Goal: Information Seeking & Learning: Learn about a topic

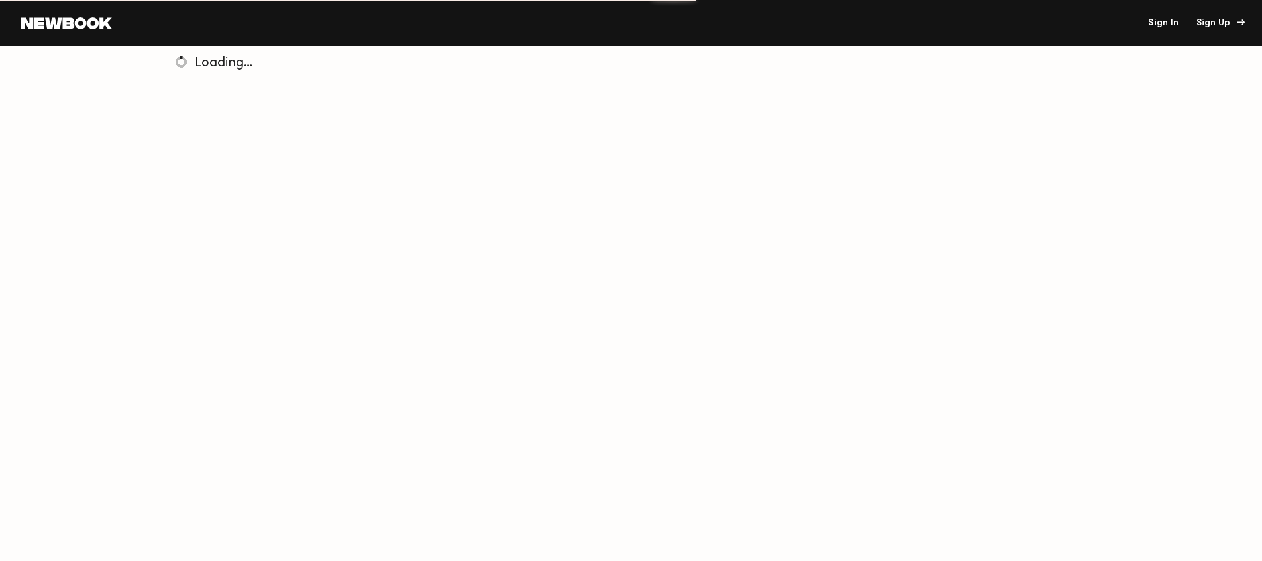
click at [1219, 23] on div "Sign Up" at bounding box center [1219, 23] width 44 height 9
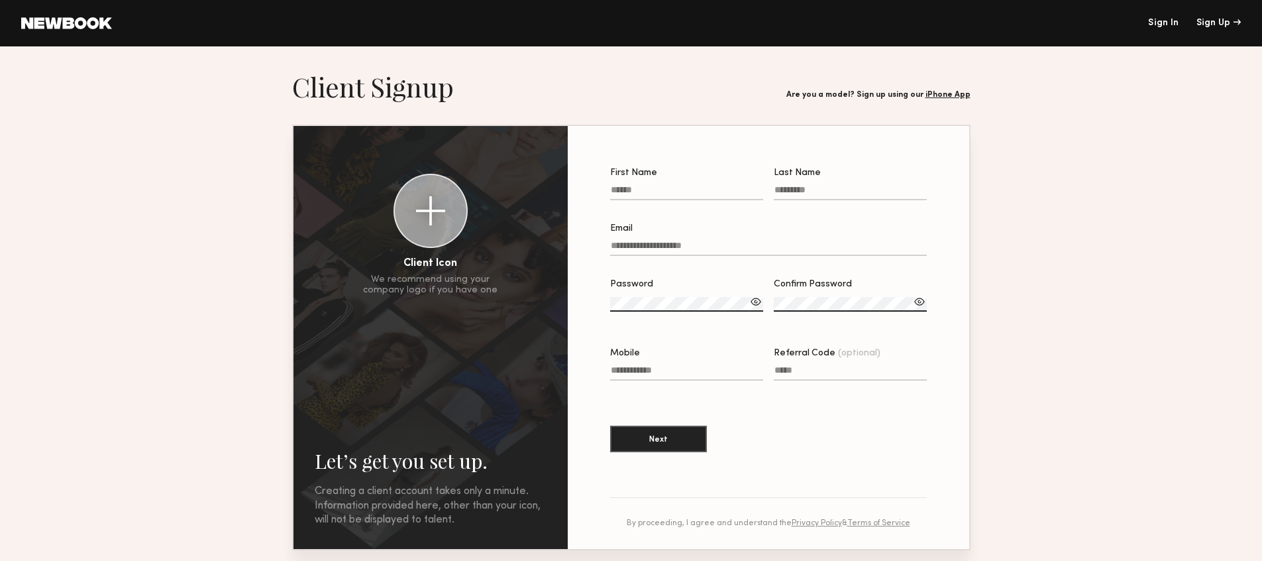
click at [73, 27] on link at bounding box center [66, 23] width 91 height 12
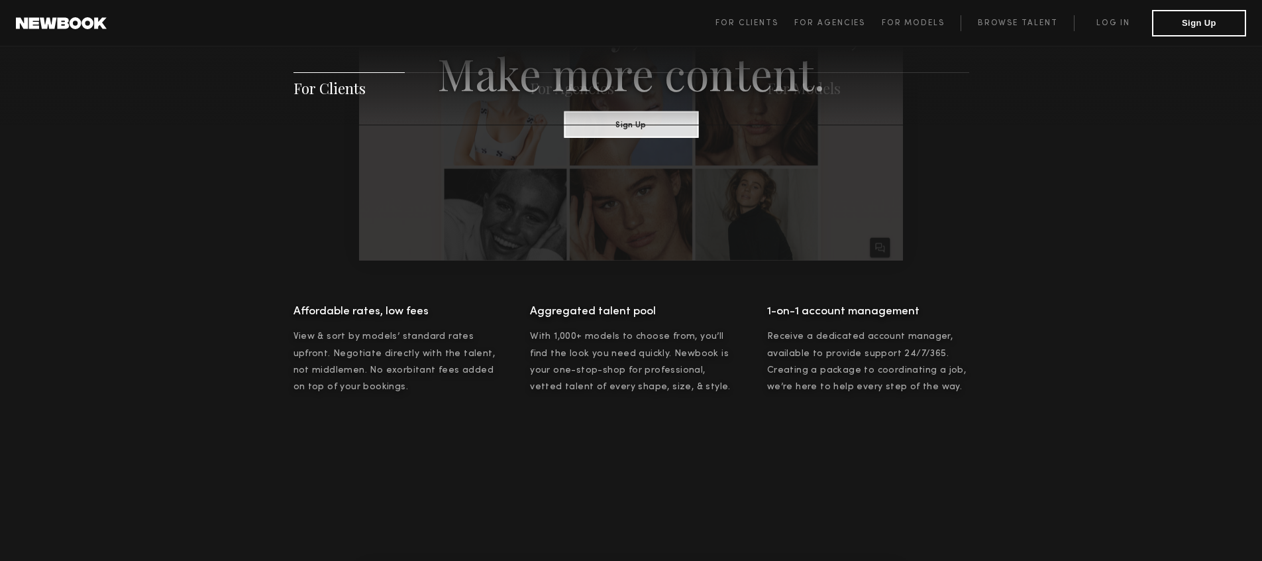
scroll to position [1010, 0]
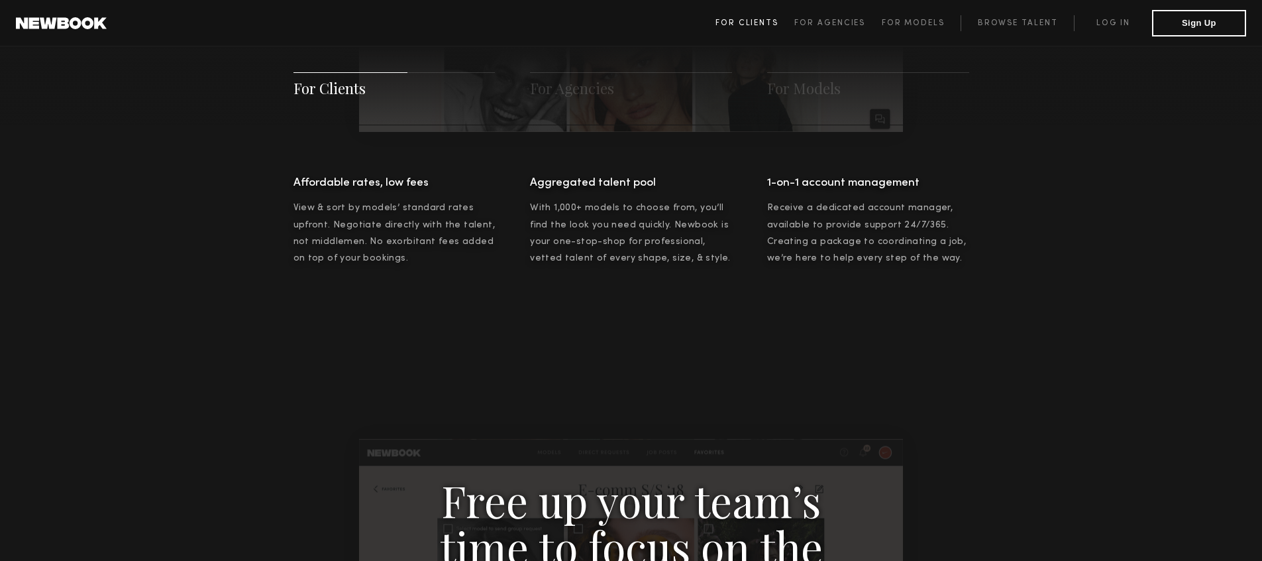
click at [767, 27] on span "For Clients" at bounding box center [747, 23] width 63 height 8
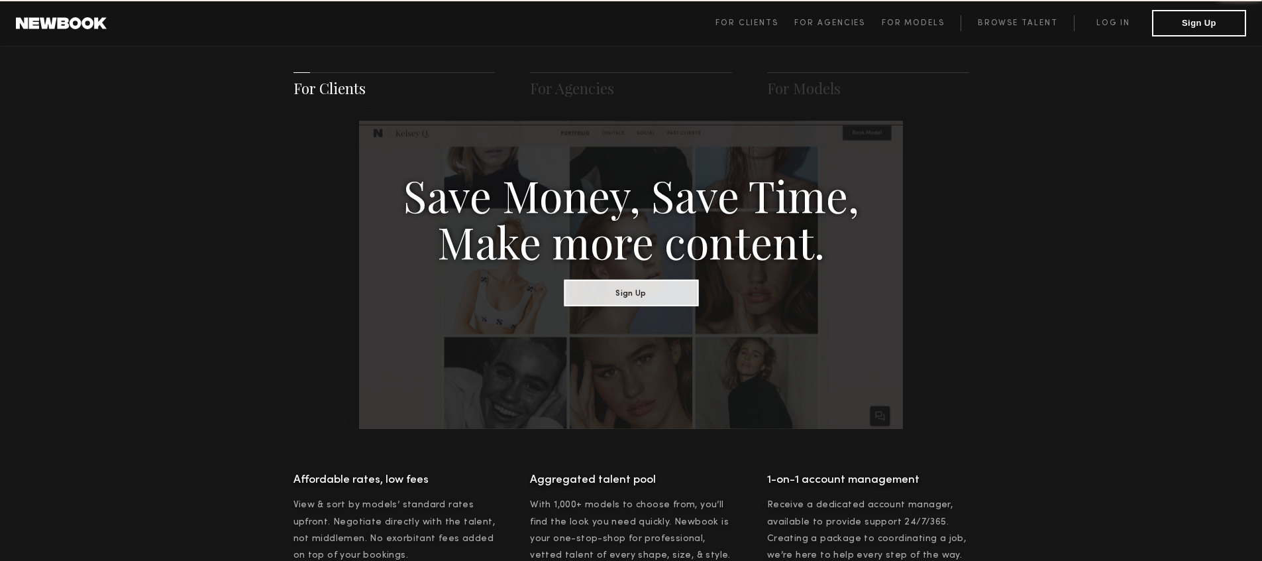
scroll to position [662, 0]
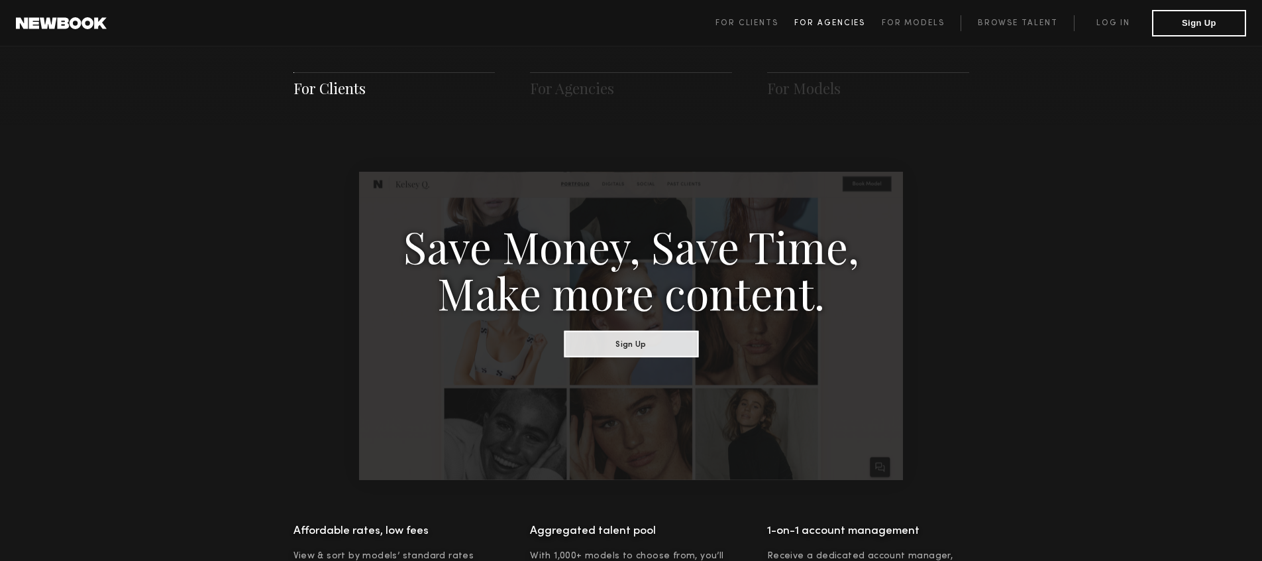
click at [817, 18] on link "For Agencies" at bounding box center [837, 23] width 87 height 16
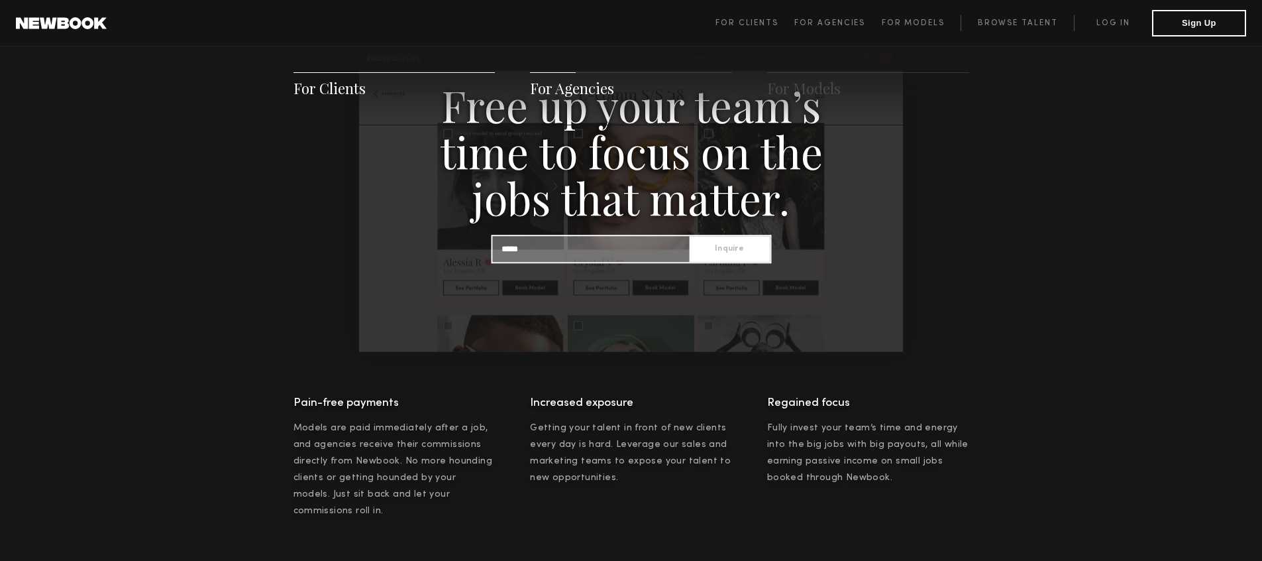
scroll to position [1419, 0]
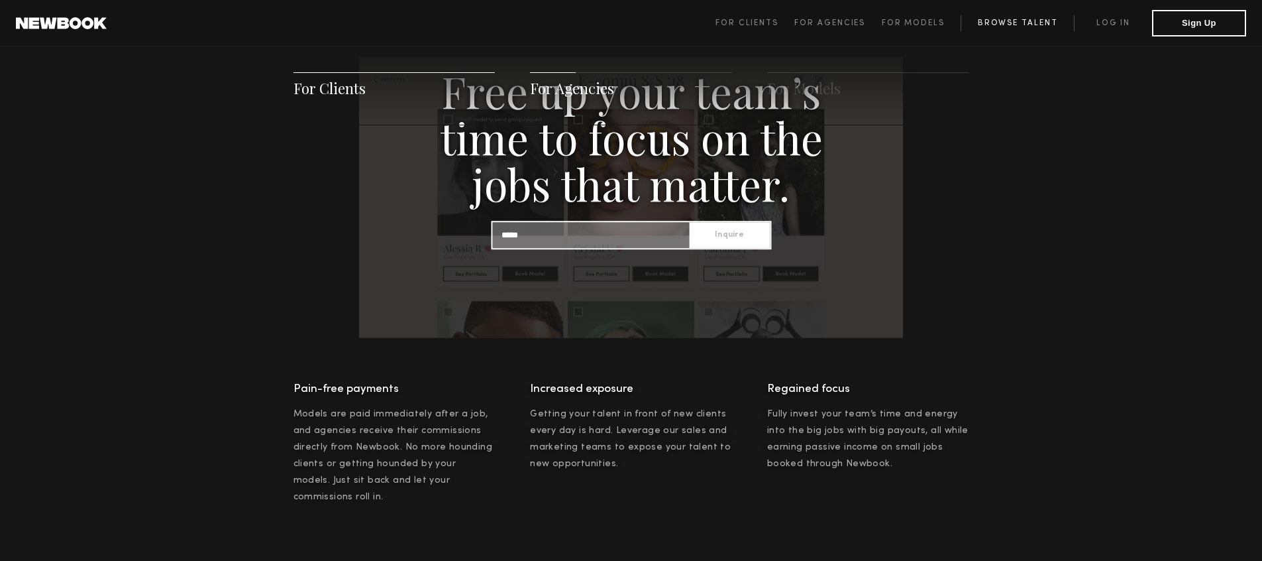
click at [1021, 17] on link "Browse Talent" at bounding box center [1017, 23] width 113 height 16
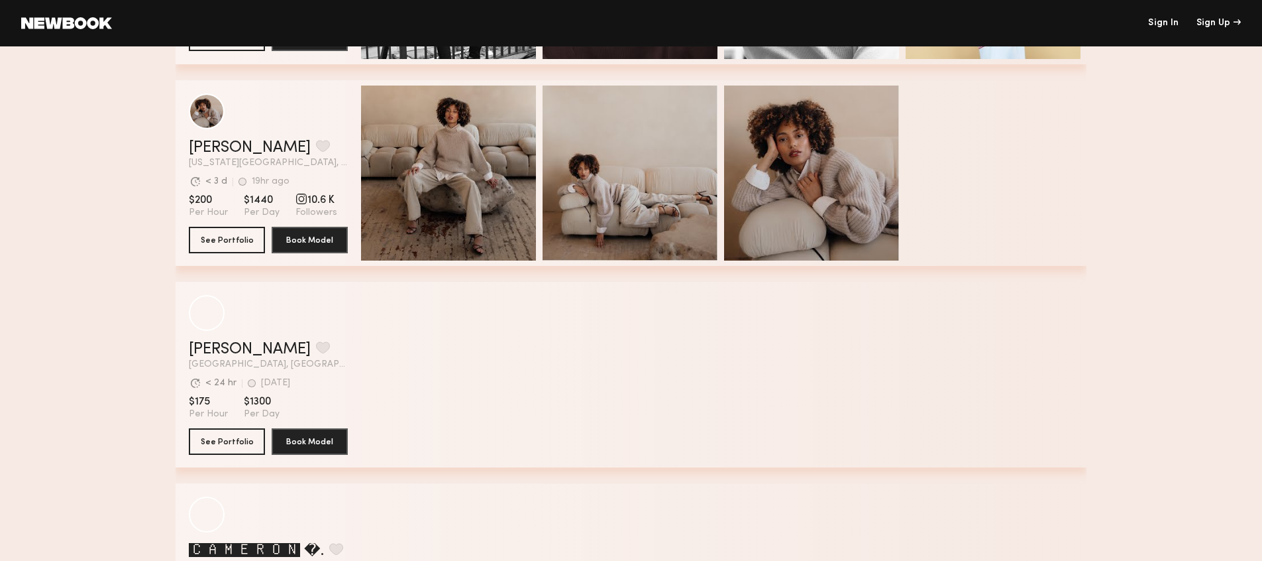
scroll to position [4165, 0]
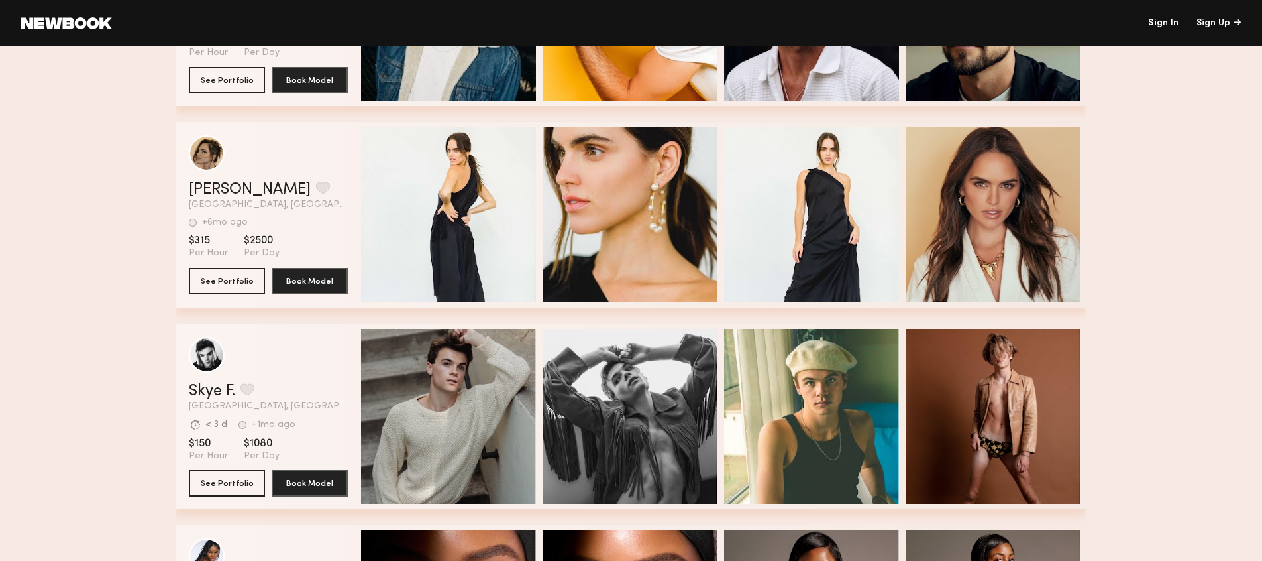
scroll to position [4134, 0]
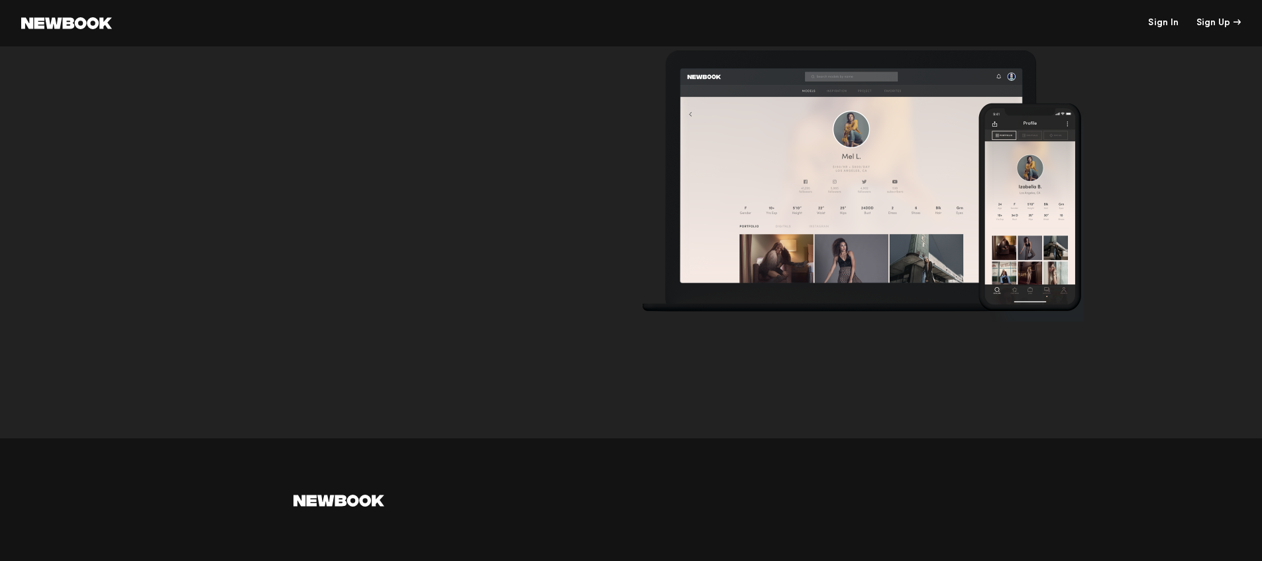
scroll to position [4101, 0]
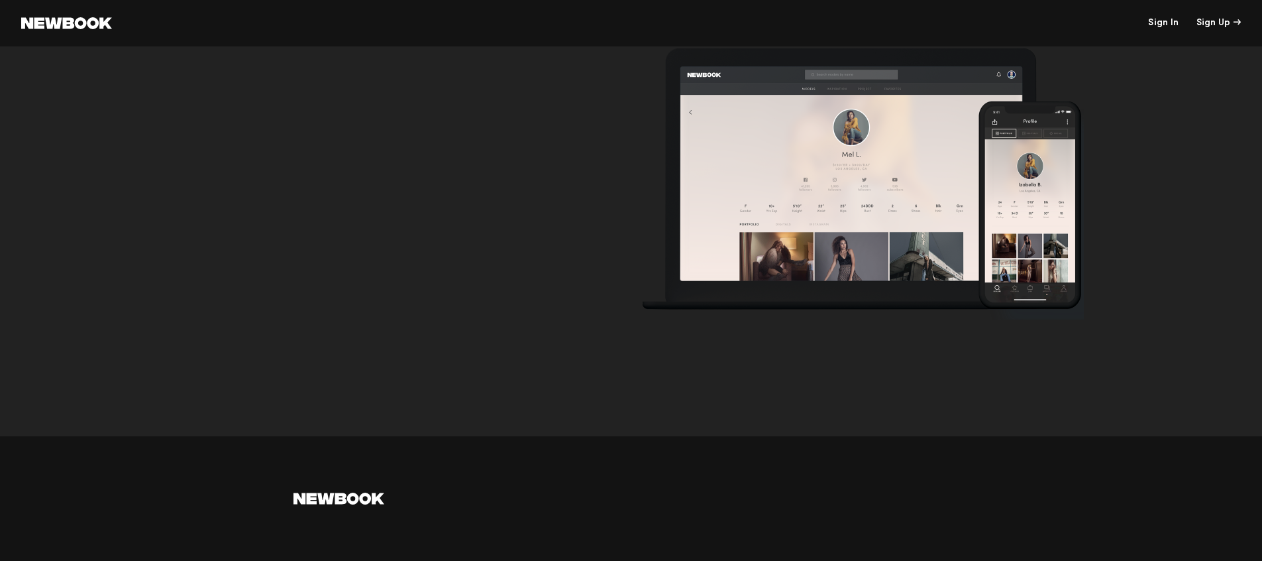
scroll to position [3, 0]
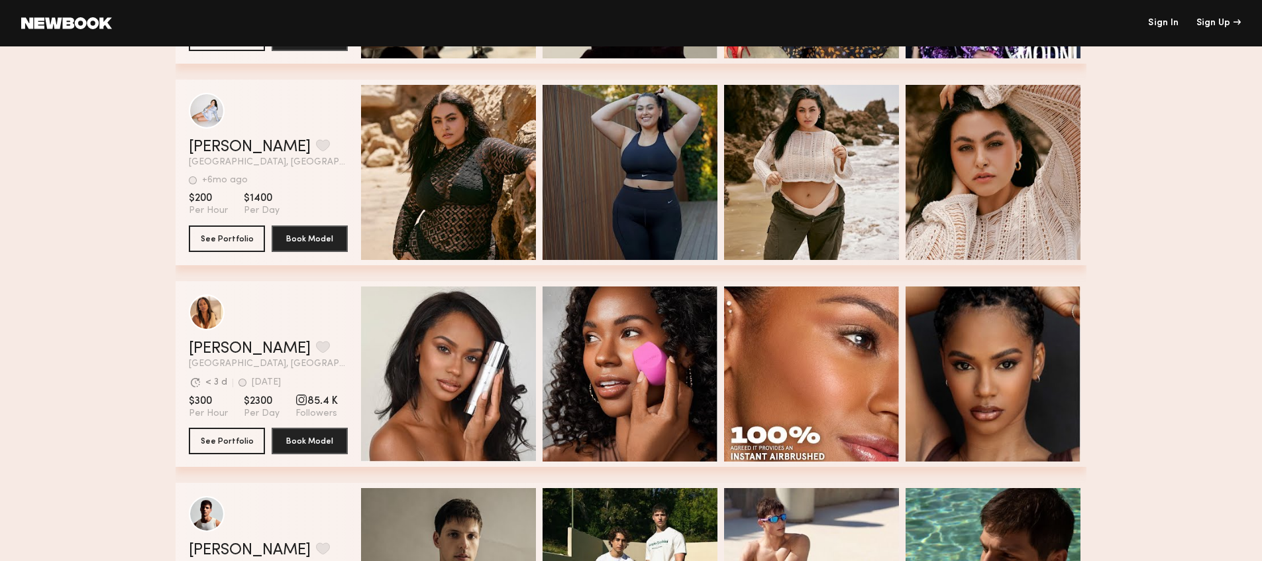
scroll to position [4148, 0]
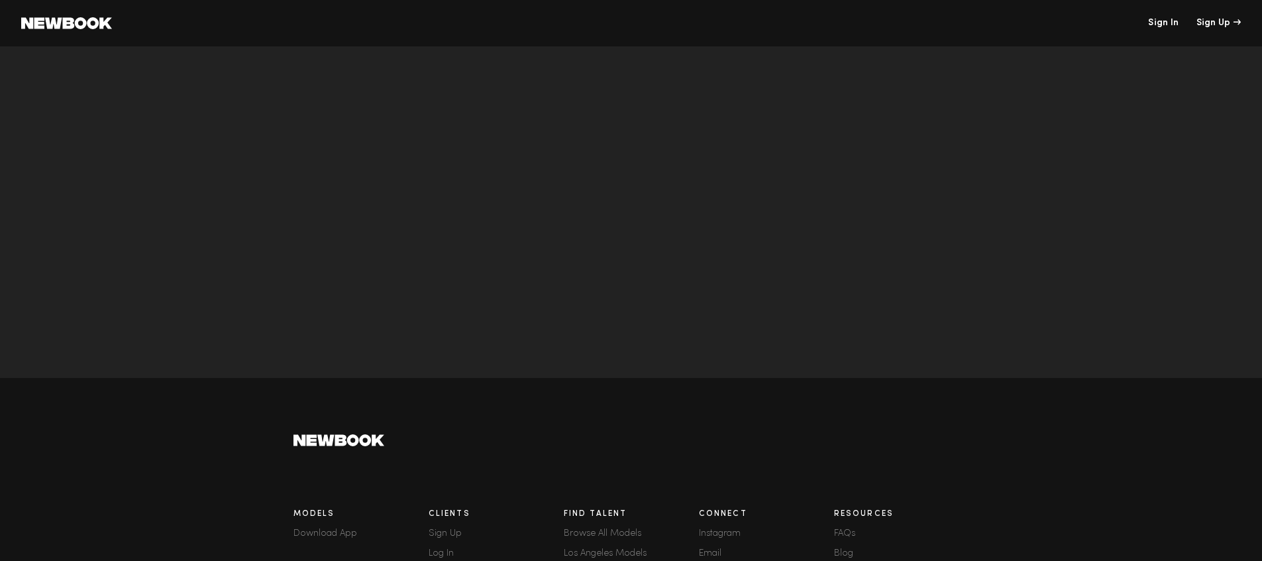
scroll to position [4101, 0]
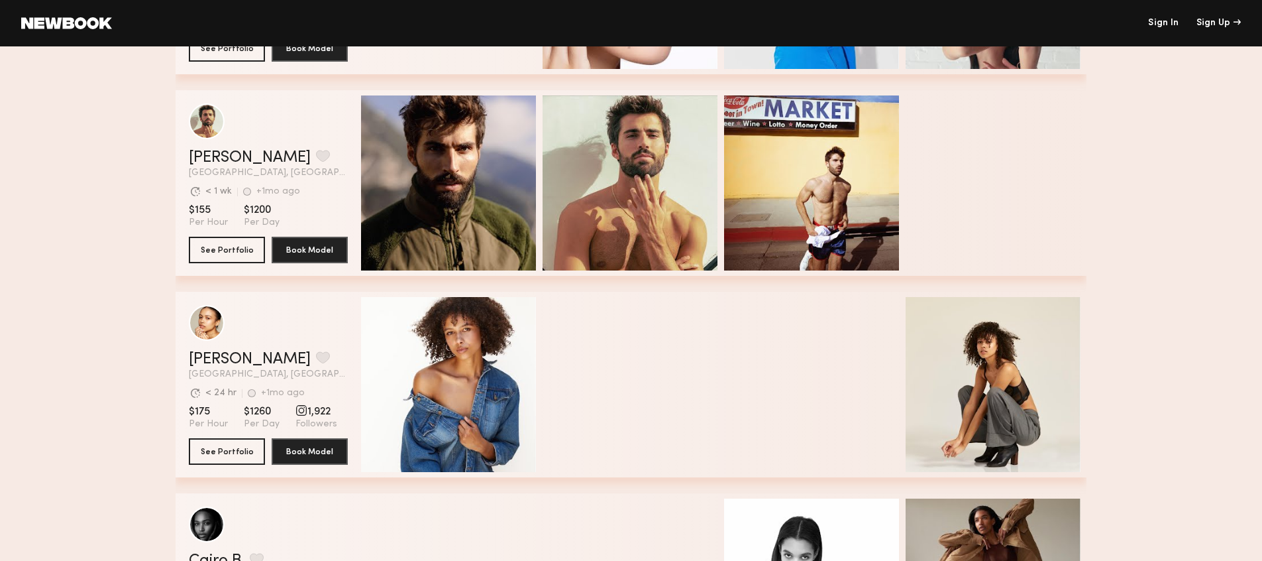
scroll to position [4410, 0]
